Goal: Task Accomplishment & Management: Manage account settings

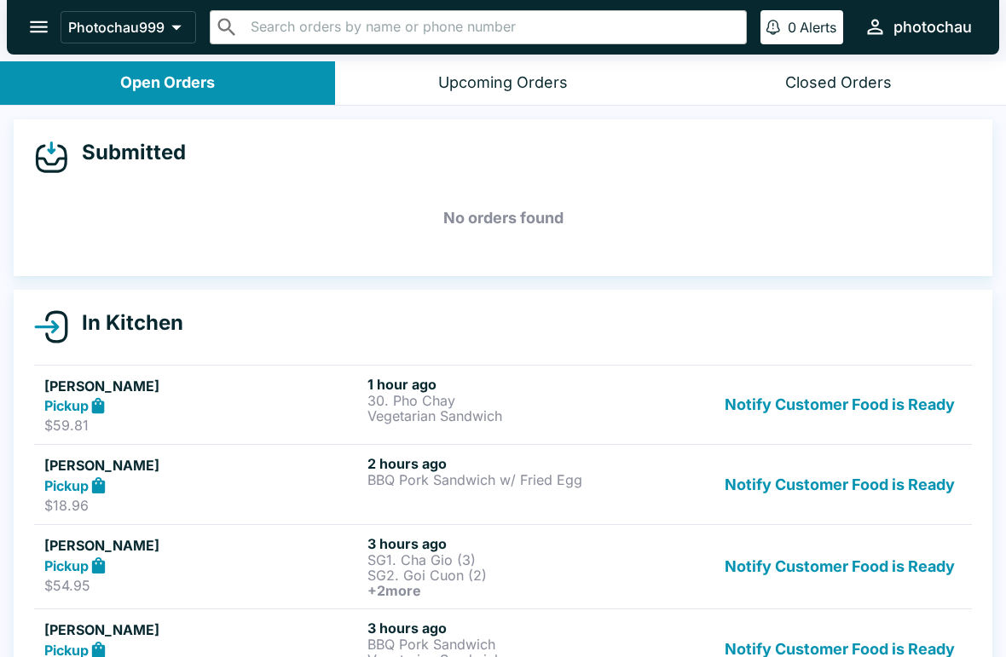
scroll to position [21, 0]
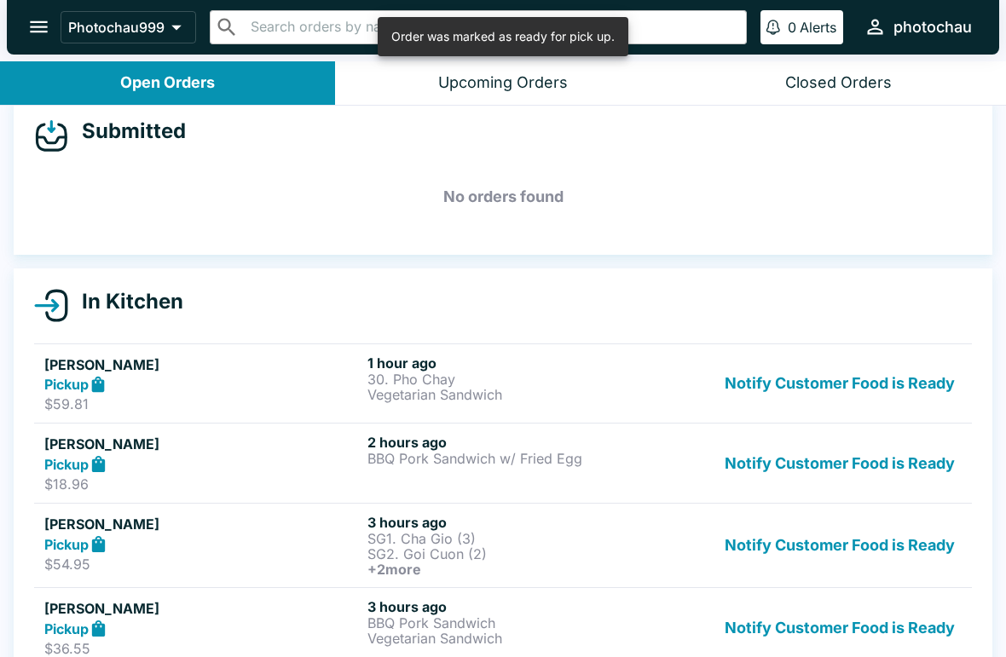
click at [795, 458] on button "Notify Customer Food is Ready" at bounding box center [840, 463] width 244 height 59
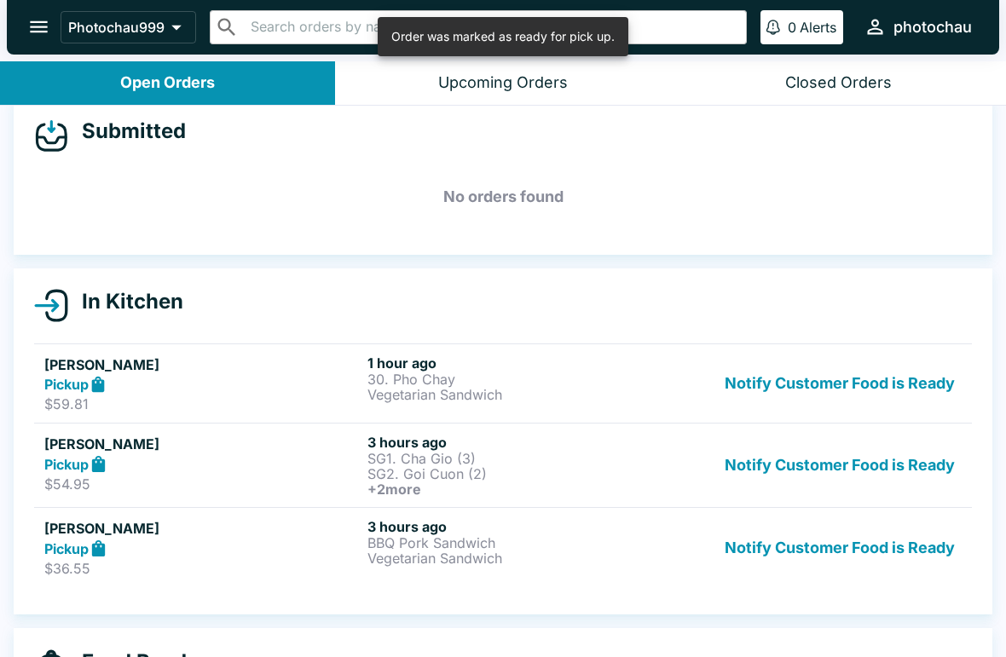
click at [806, 434] on button "Notify Customer Food is Ready" at bounding box center [840, 465] width 244 height 63
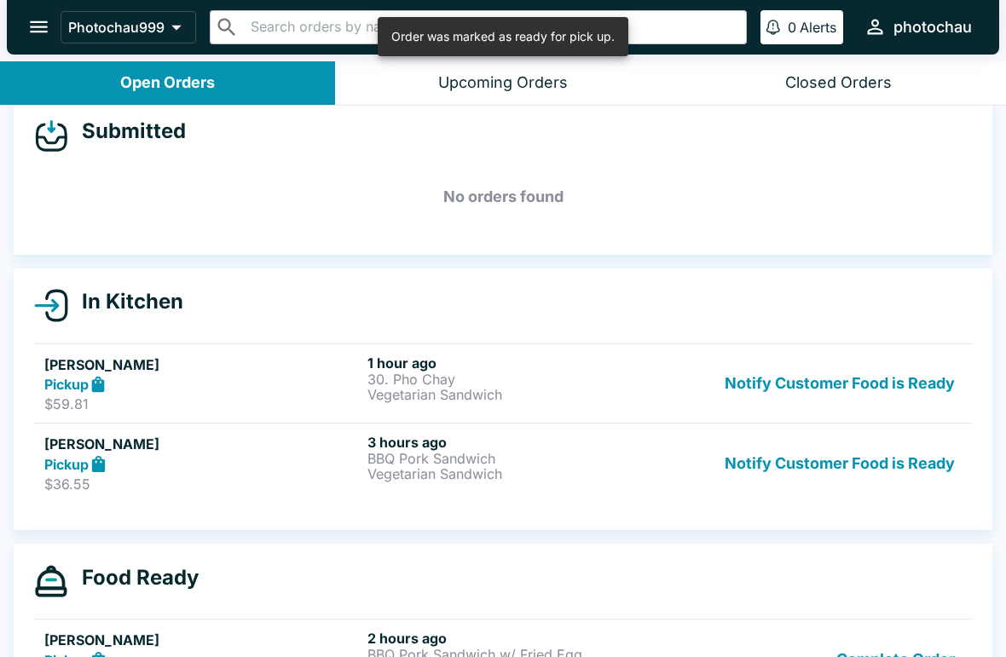
click at [785, 367] on button "Notify Customer Food is Ready" at bounding box center [840, 384] width 244 height 59
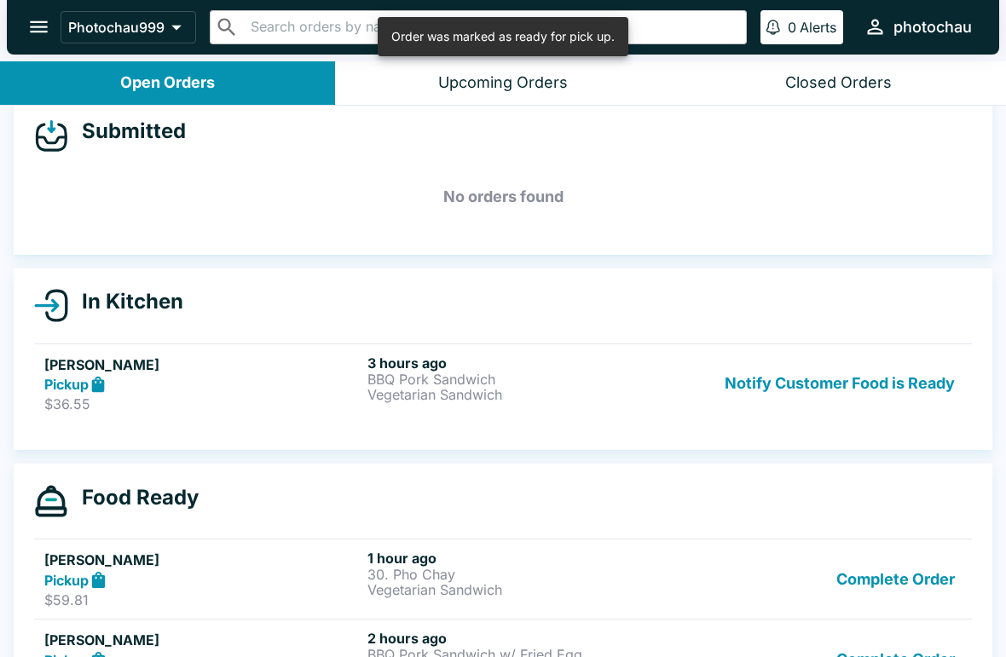
click at [833, 422] on link "[PERSON_NAME] Pickup $36.55 3 hours ago BBQ Pork Sandwich Vegetarian Sandwich N…" at bounding box center [503, 384] width 938 height 80
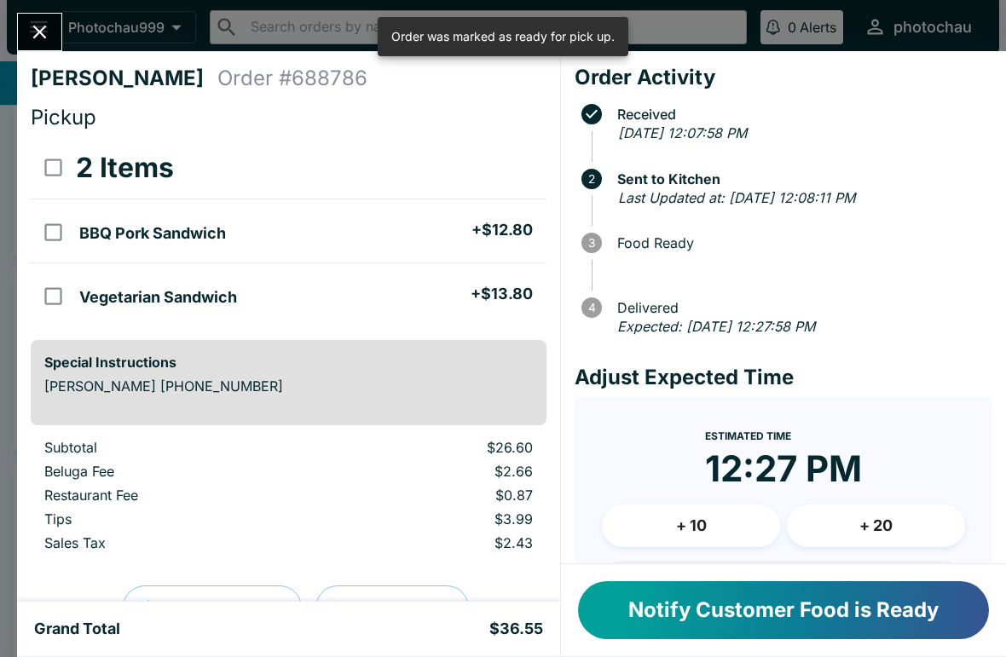
click at [828, 374] on h4 "Adjust Expected Time" at bounding box center [784, 378] width 418 height 26
click at [55, 18] on button "Close" at bounding box center [39, 32] width 43 height 37
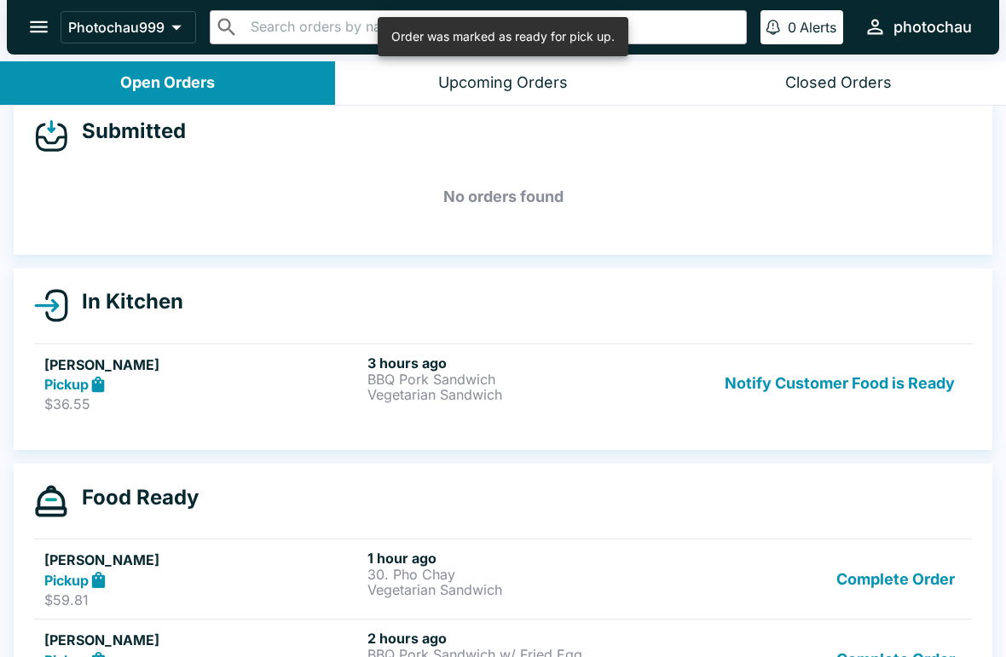
click at [895, 581] on button "Complete Order" at bounding box center [896, 579] width 132 height 59
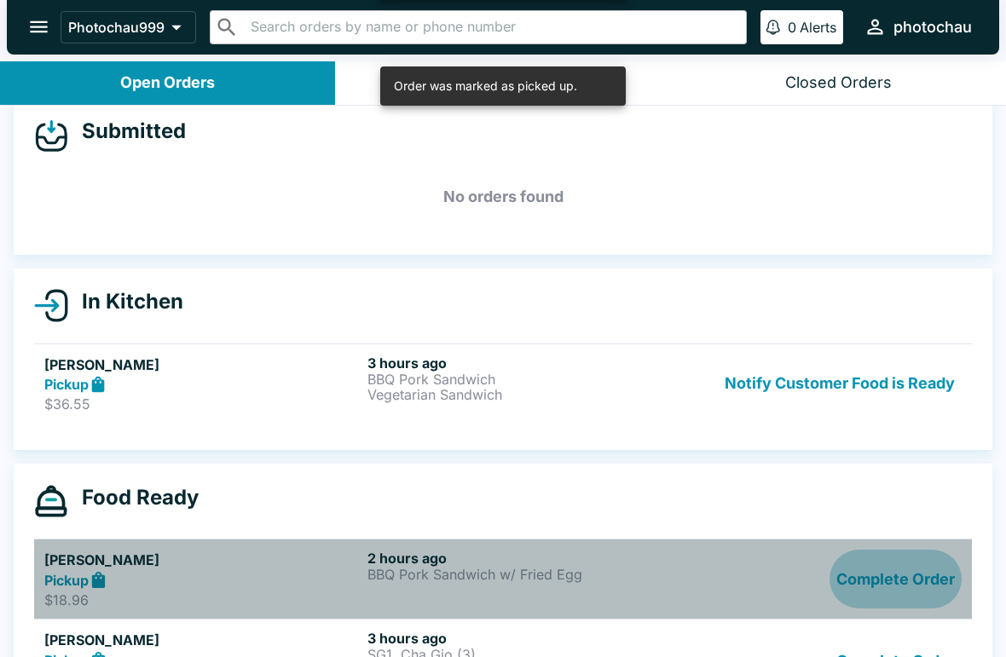
click at [895, 586] on button "Complete Order" at bounding box center [896, 579] width 132 height 59
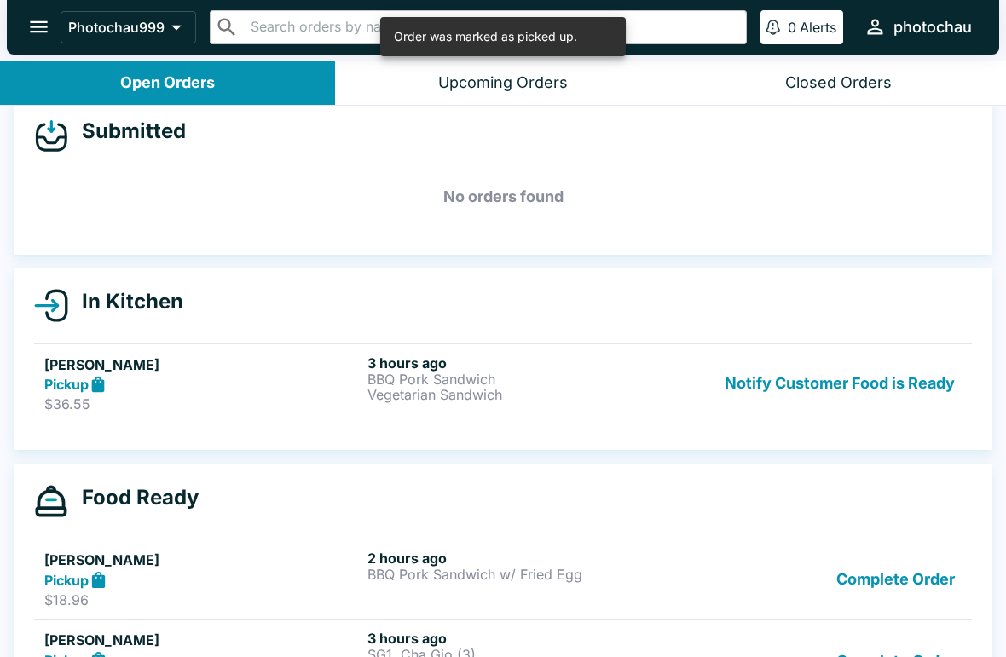
click at [909, 569] on button "Complete Order" at bounding box center [896, 579] width 132 height 59
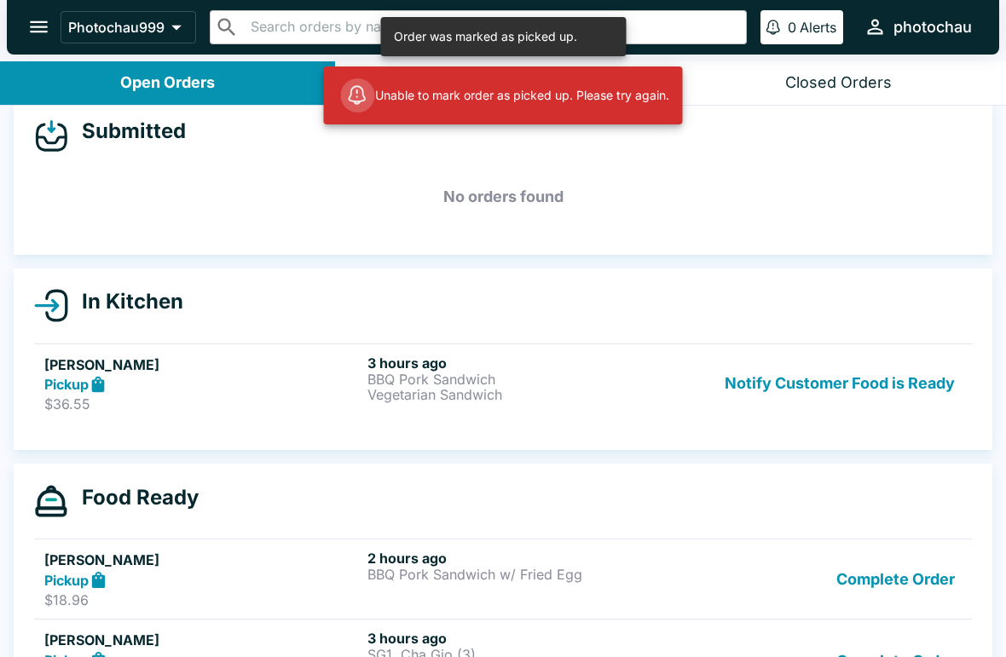
click at [872, 581] on button "Complete Order" at bounding box center [896, 579] width 132 height 59
click at [820, 371] on button "Notify Customer Food is Ready" at bounding box center [840, 384] width 244 height 59
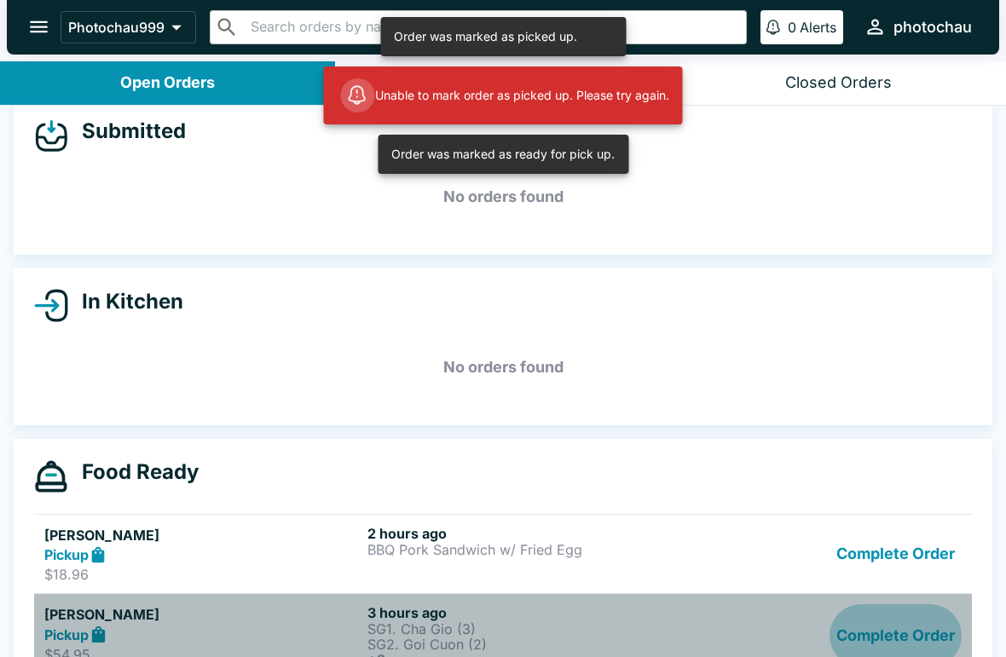
click at [892, 625] on button "Complete Order" at bounding box center [896, 635] width 132 height 63
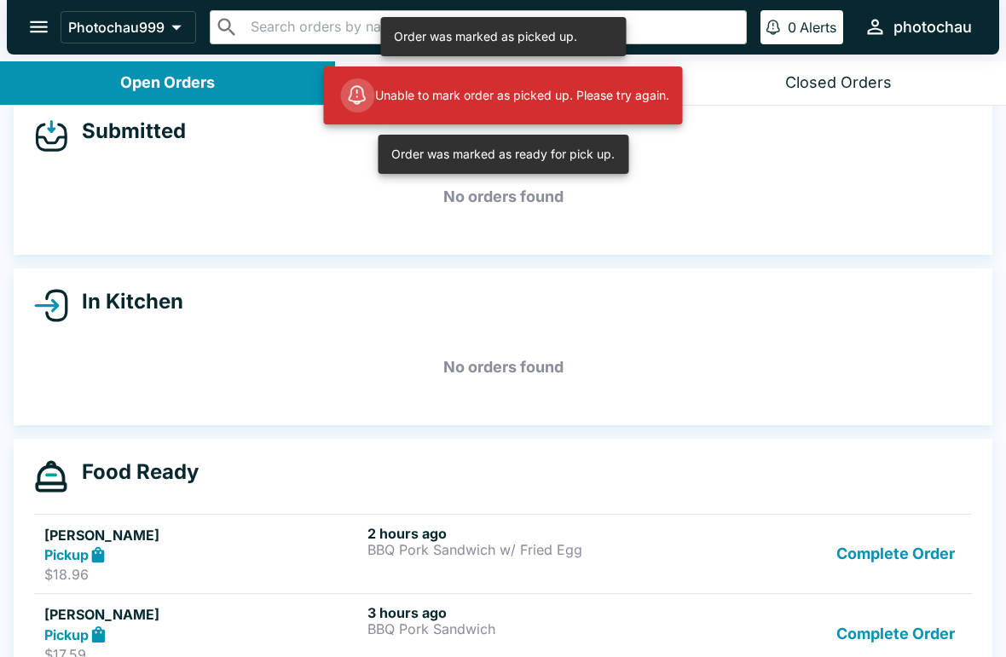
click at [890, 625] on button "Complete Order" at bounding box center [896, 633] width 132 height 59
click at [872, 625] on button "Complete Order" at bounding box center [896, 633] width 132 height 59
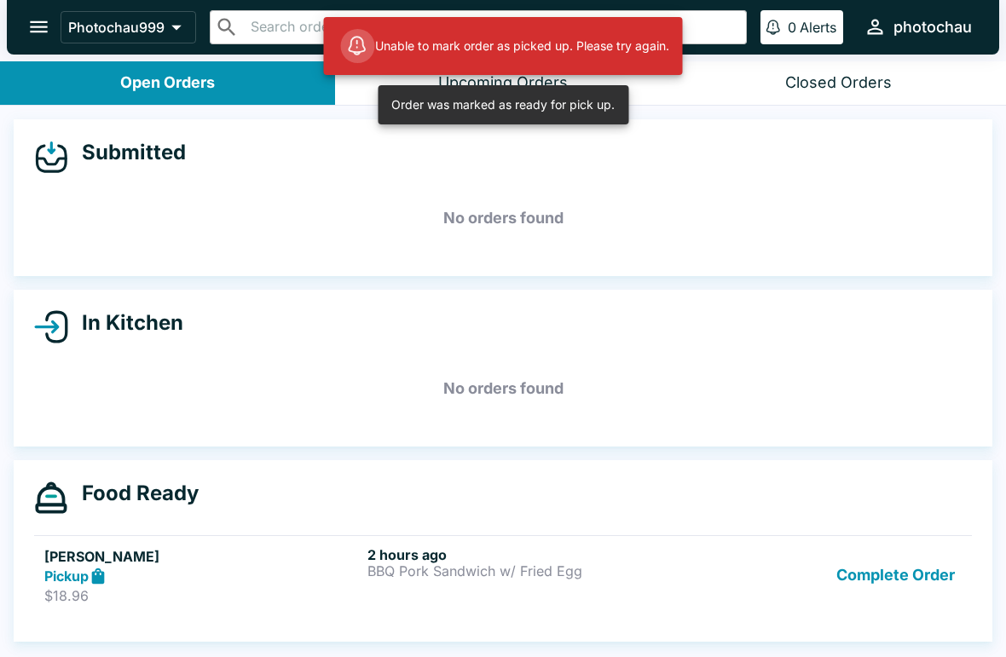
click at [39, 24] on icon "open drawer" at bounding box center [38, 26] width 23 height 23
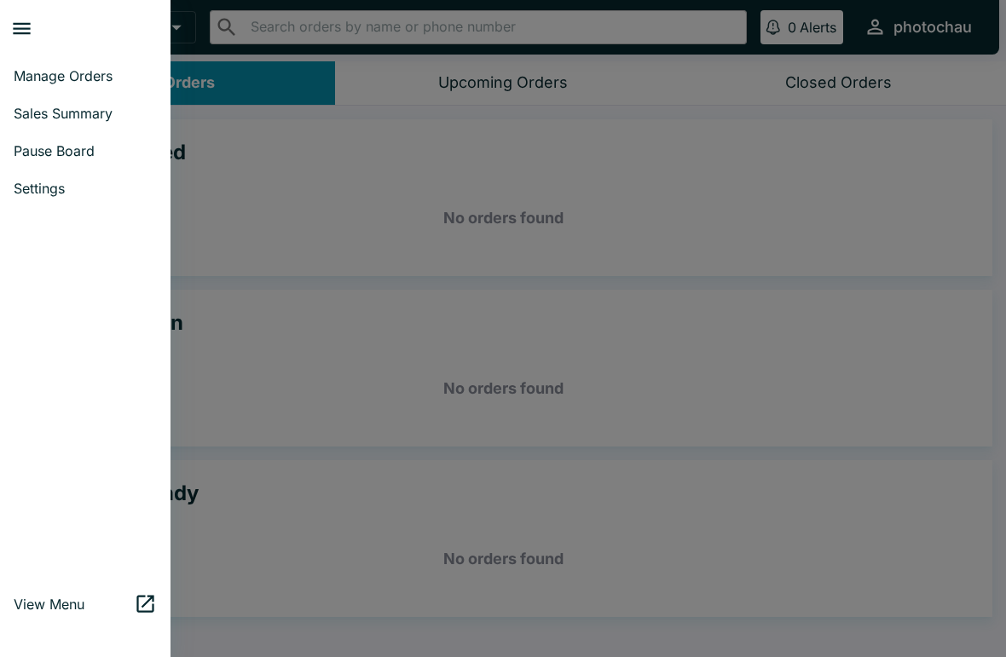
click at [69, 148] on span "Pause Board" at bounding box center [85, 150] width 143 height 17
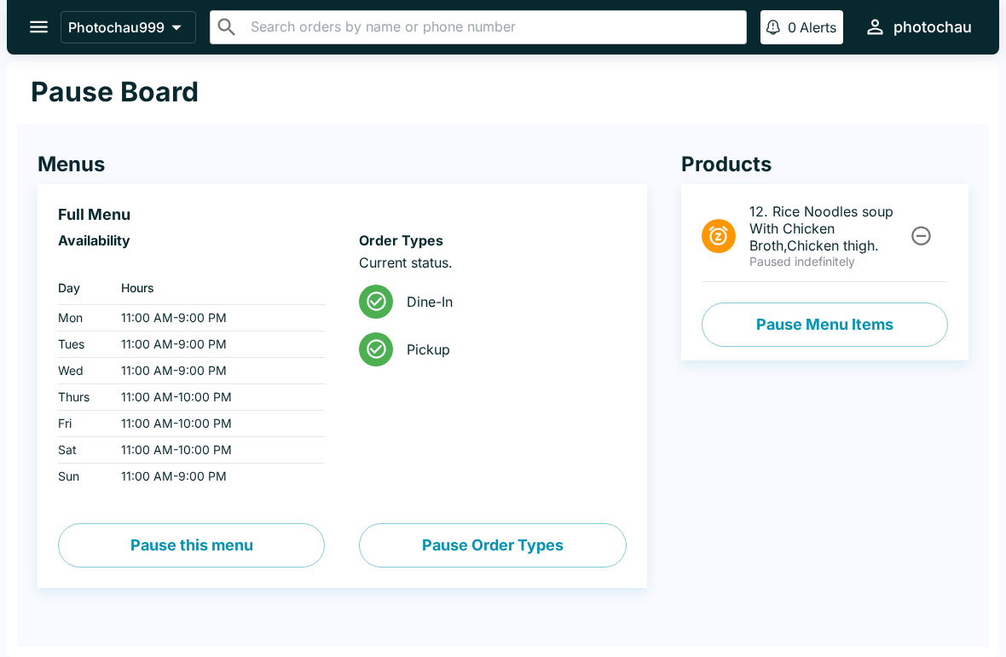
click at [377, 286] on div at bounding box center [376, 302] width 34 height 34
click at [373, 303] on icon at bounding box center [376, 301] width 23 height 23
click at [980, 567] on div "Menus Full Menu Availability ‏ Day Hours Mon 11:00 AM - 9:00 PM Tues 11:00 AM -…" at bounding box center [503, 370] width 972 height 505
